Goal: Information Seeking & Learning: Find specific fact

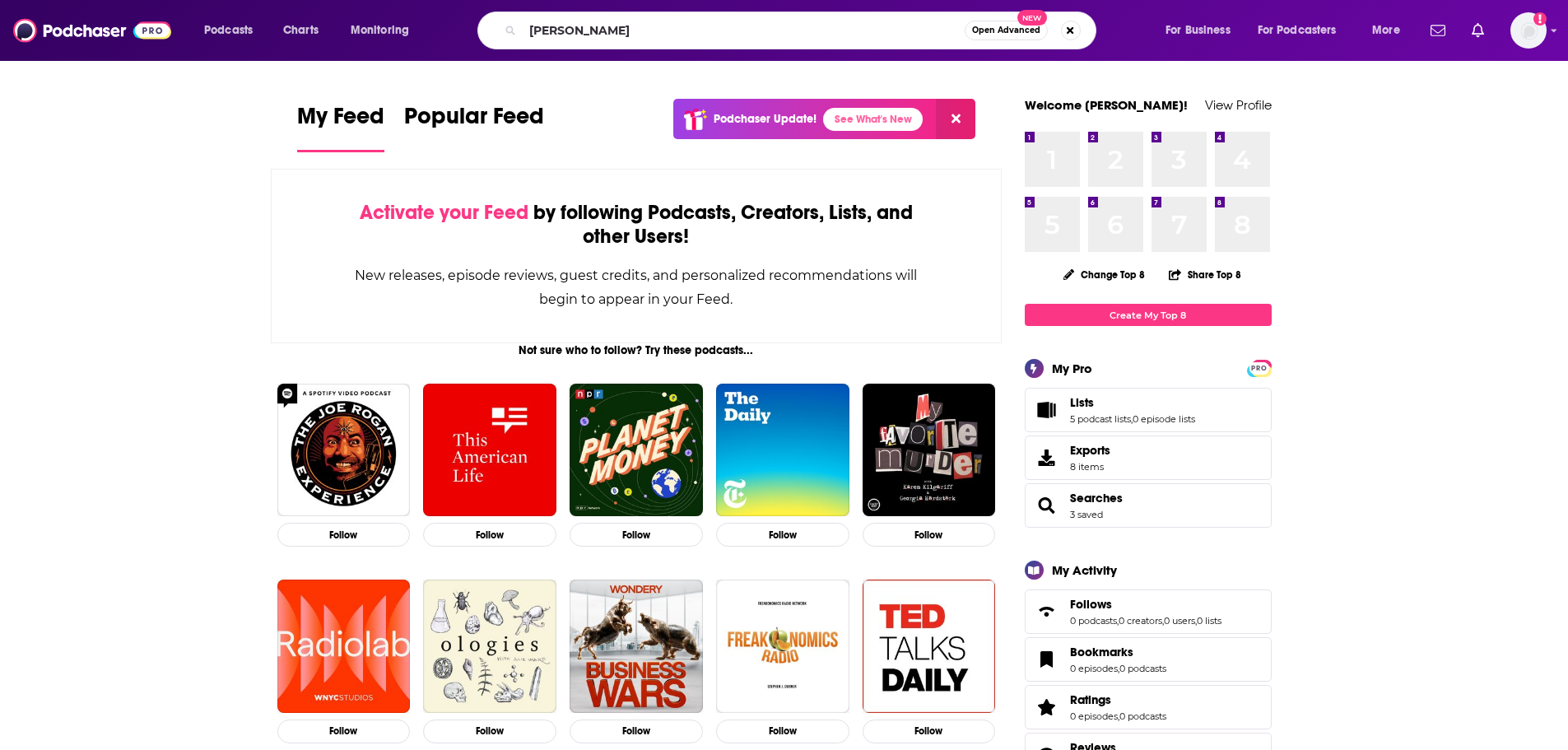
type input "[PERSON_NAME]"
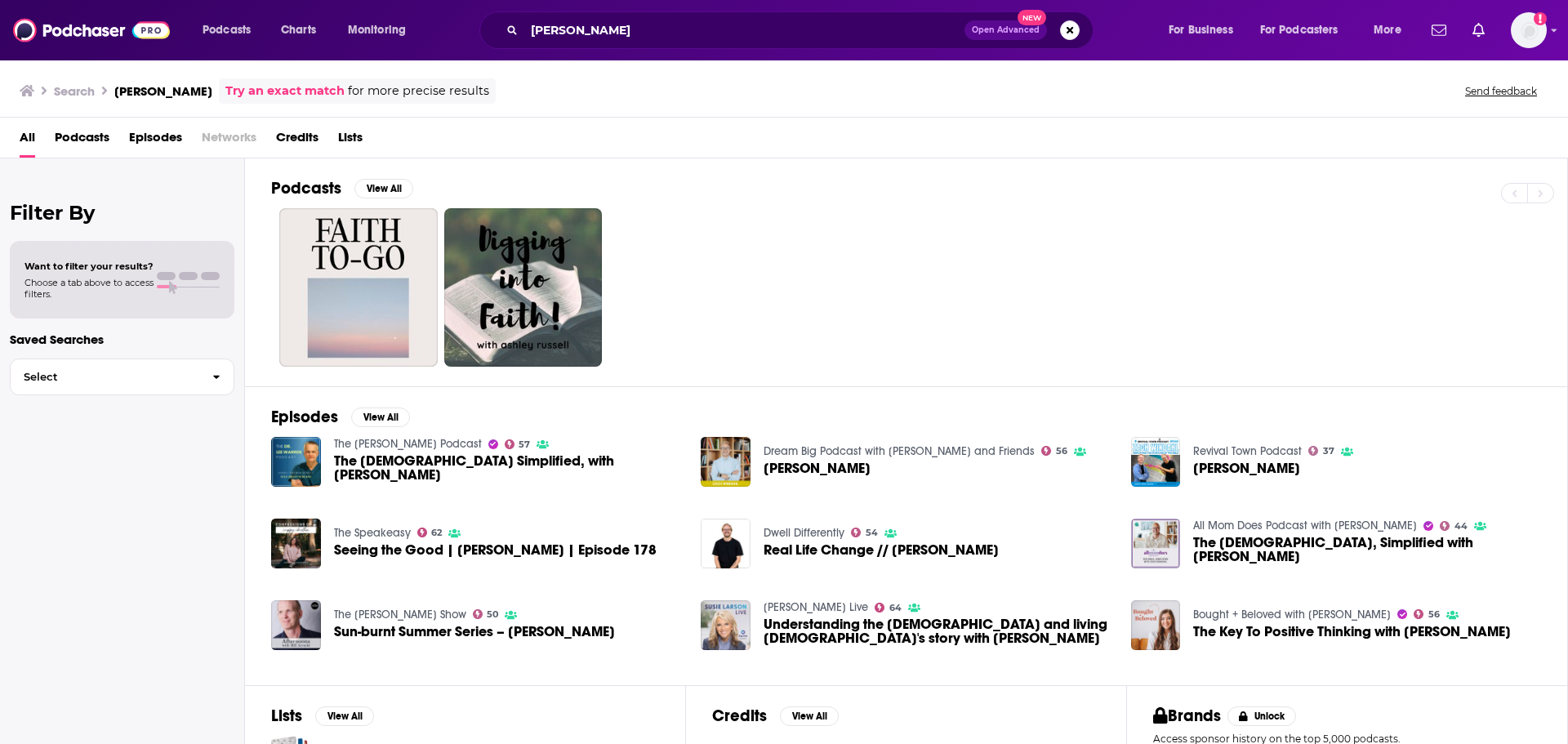
scroll to position [82, 0]
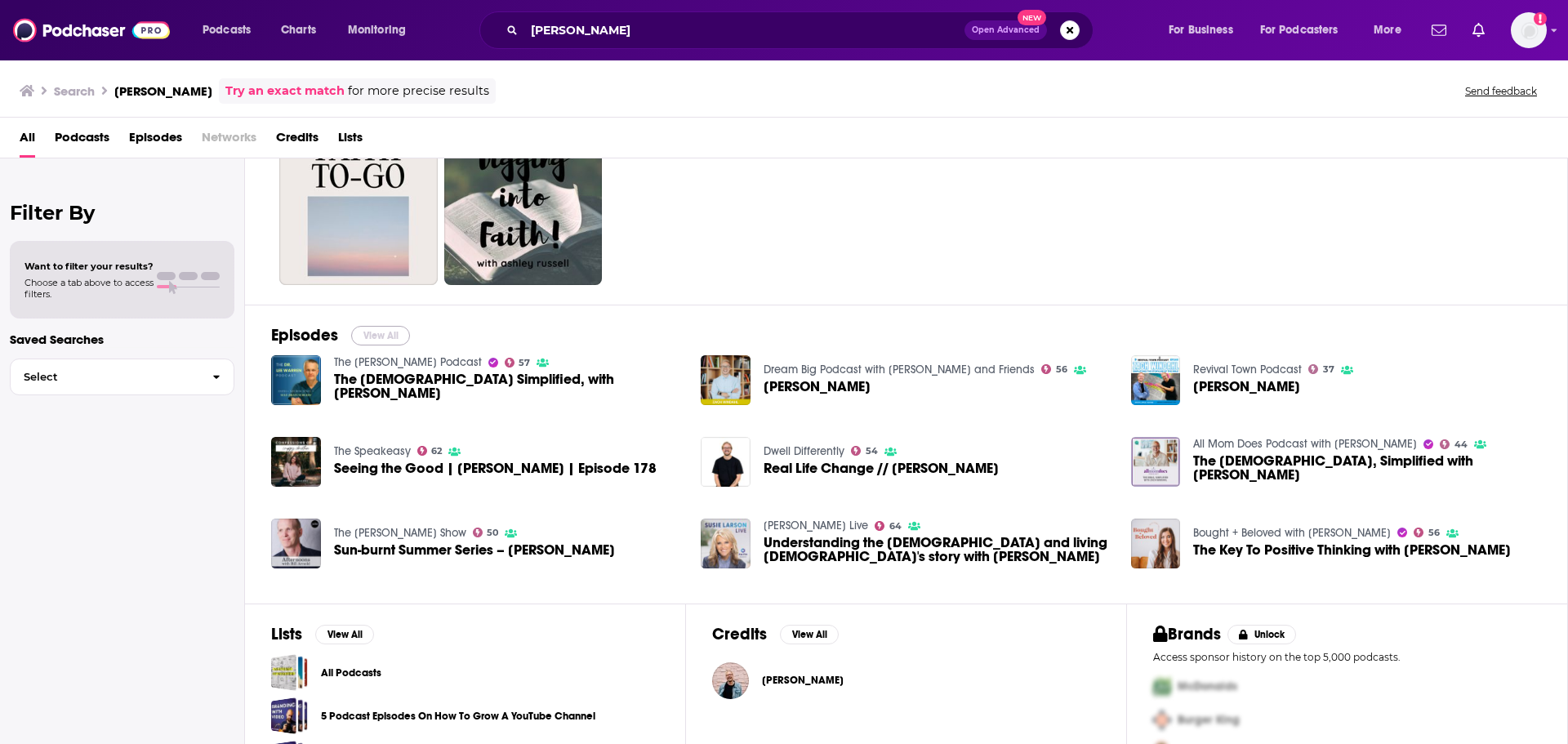
click at [386, 328] on button "View All" at bounding box center [380, 335] width 58 height 19
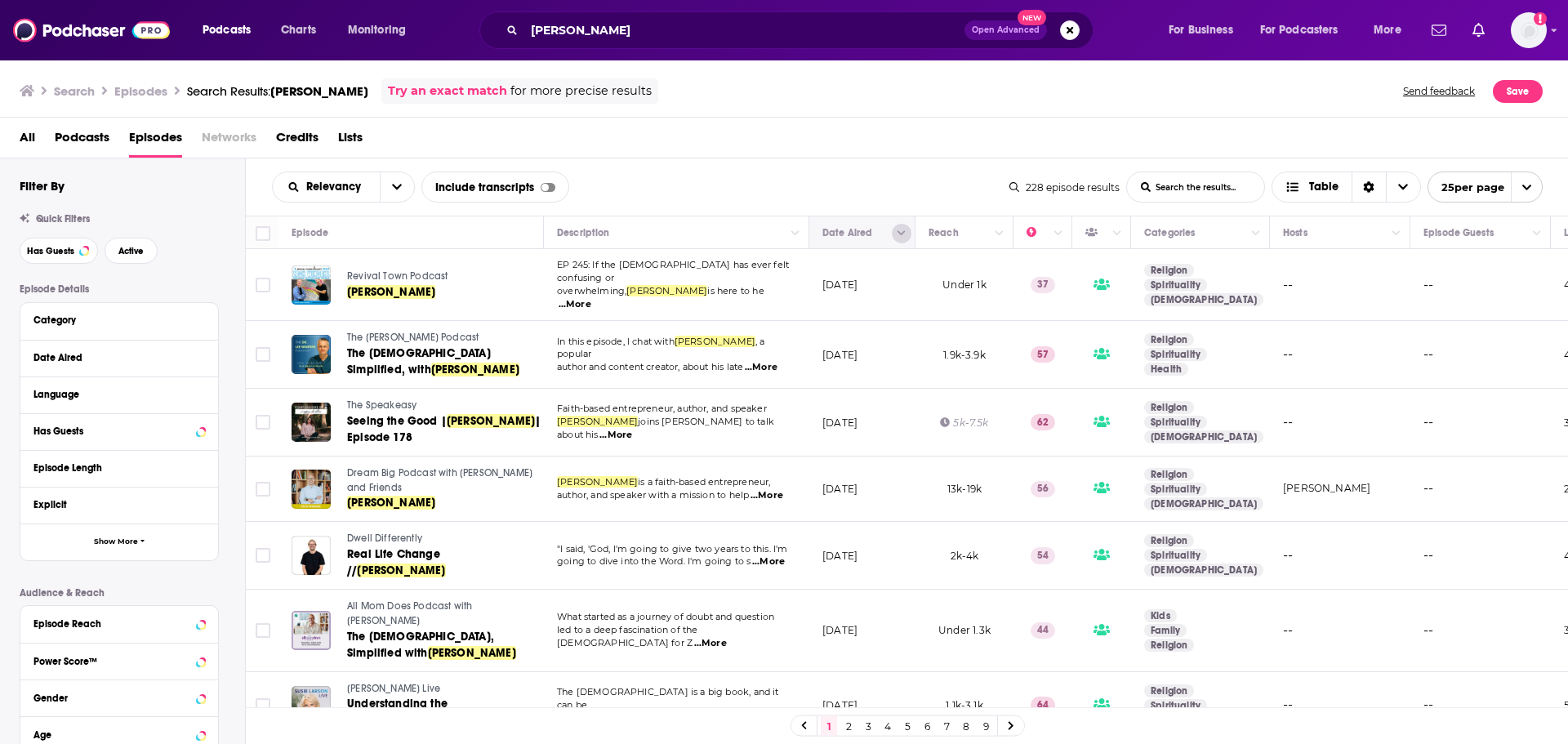
click at [896, 225] on button "Column Actions" at bounding box center [901, 233] width 19 height 19
click at [880, 185] on div at bounding box center [784, 372] width 1568 height 744
click at [394, 190] on icon "open menu" at bounding box center [397, 187] width 10 height 12
click at [395, 190] on icon "close menu" at bounding box center [397, 187] width 10 height 12
click at [200, 360] on div "Date Aired" at bounding box center [119, 357] width 171 height 20
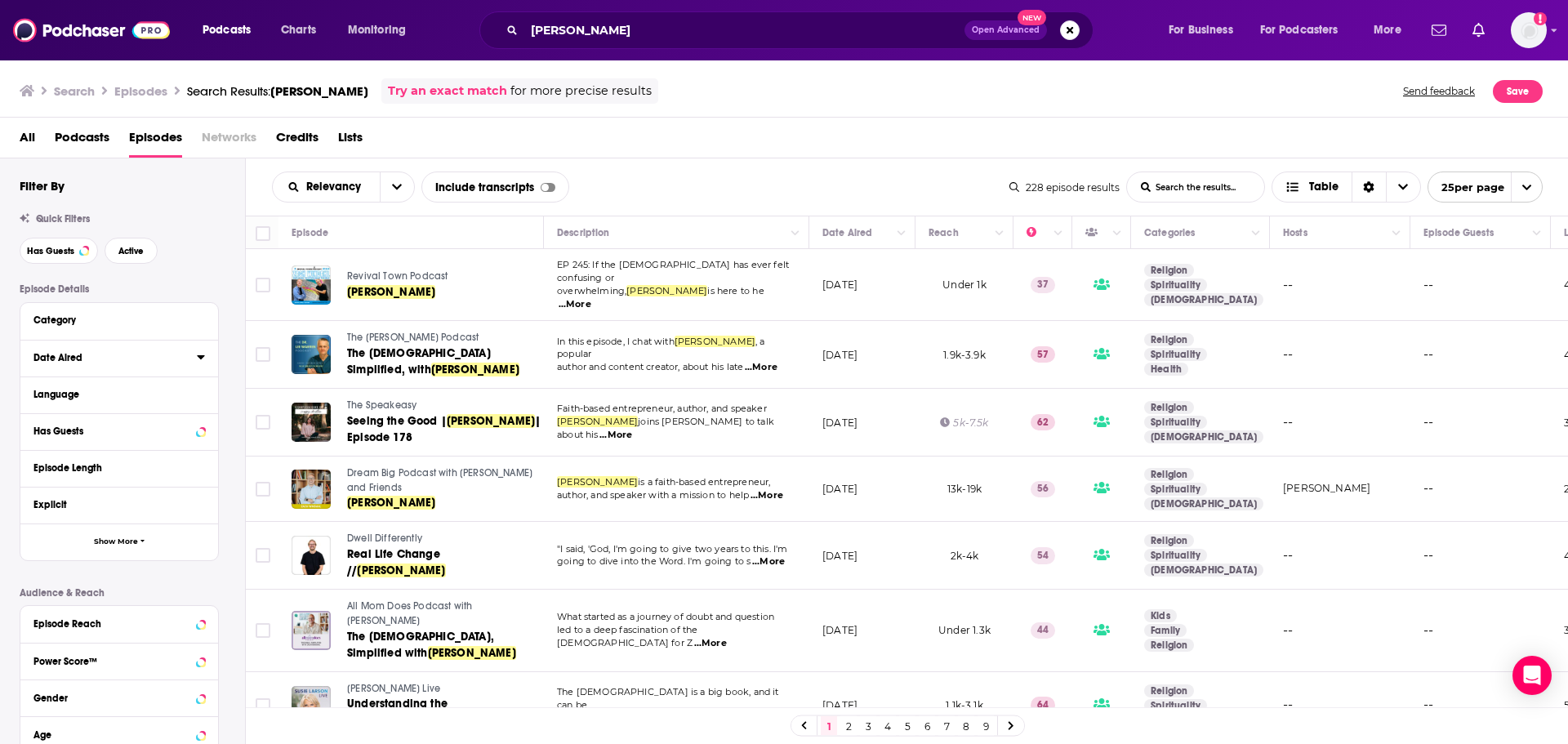
click at [200, 360] on icon at bounding box center [201, 357] width 8 height 13
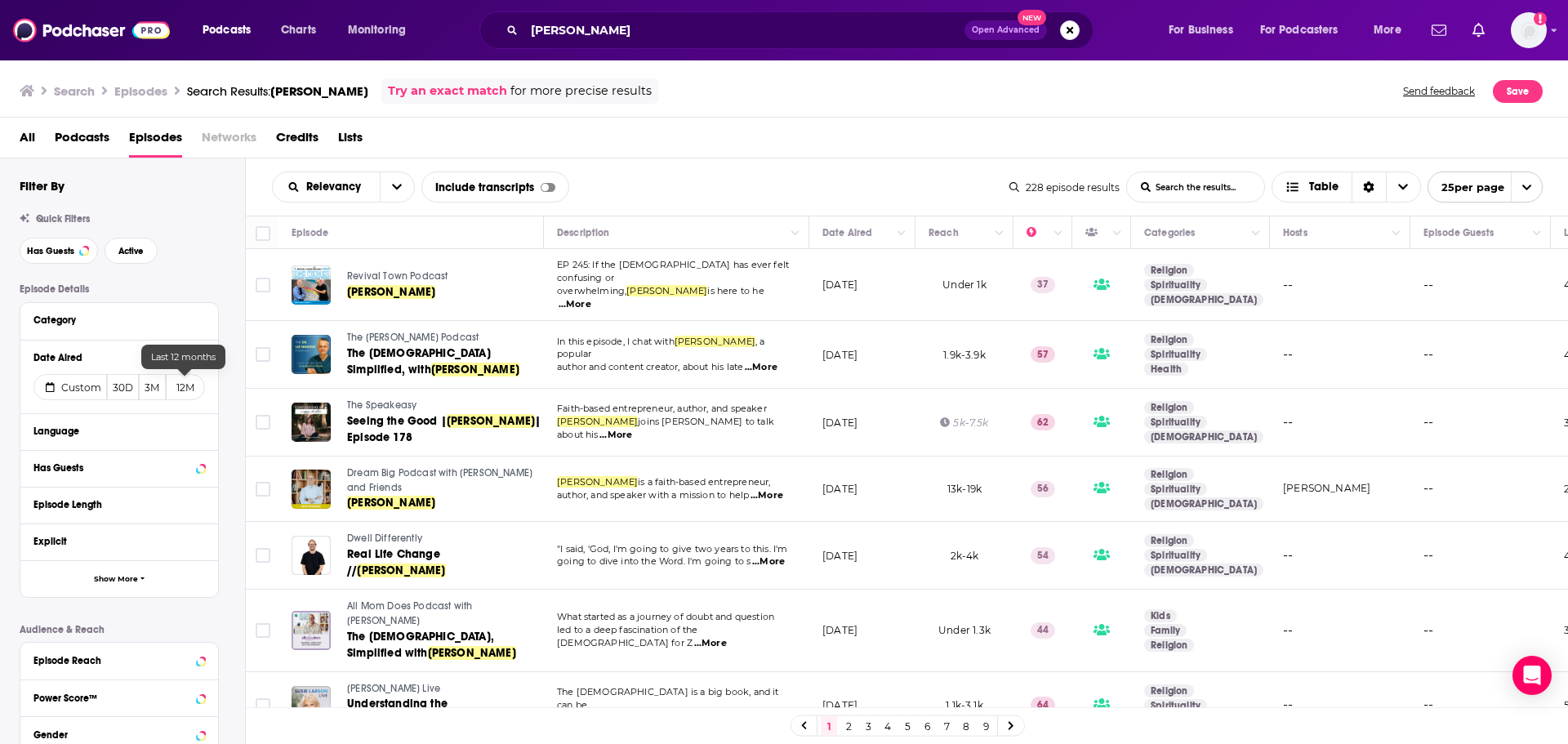
click at [179, 392] on button "12M" at bounding box center [185, 387] width 39 height 26
